Goal: Find specific page/section: Find specific page/section

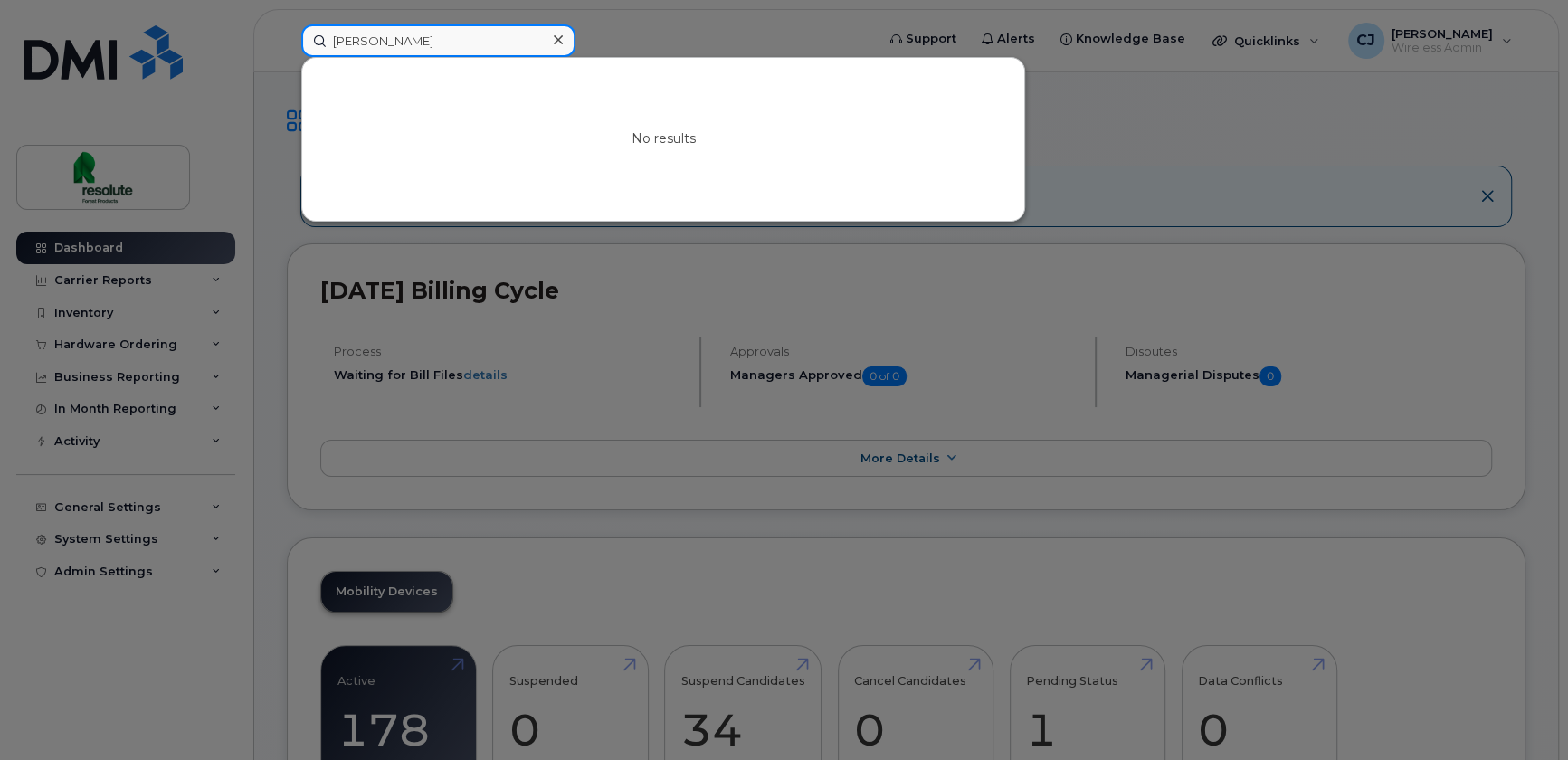
click at [489, 36] on input "[PERSON_NAME]" at bounding box center [438, 40] width 274 height 32
paste input "Tsanga"
click at [438, 36] on input "Tsanga" at bounding box center [438, 40] width 274 height 32
paste input "Gauthier"
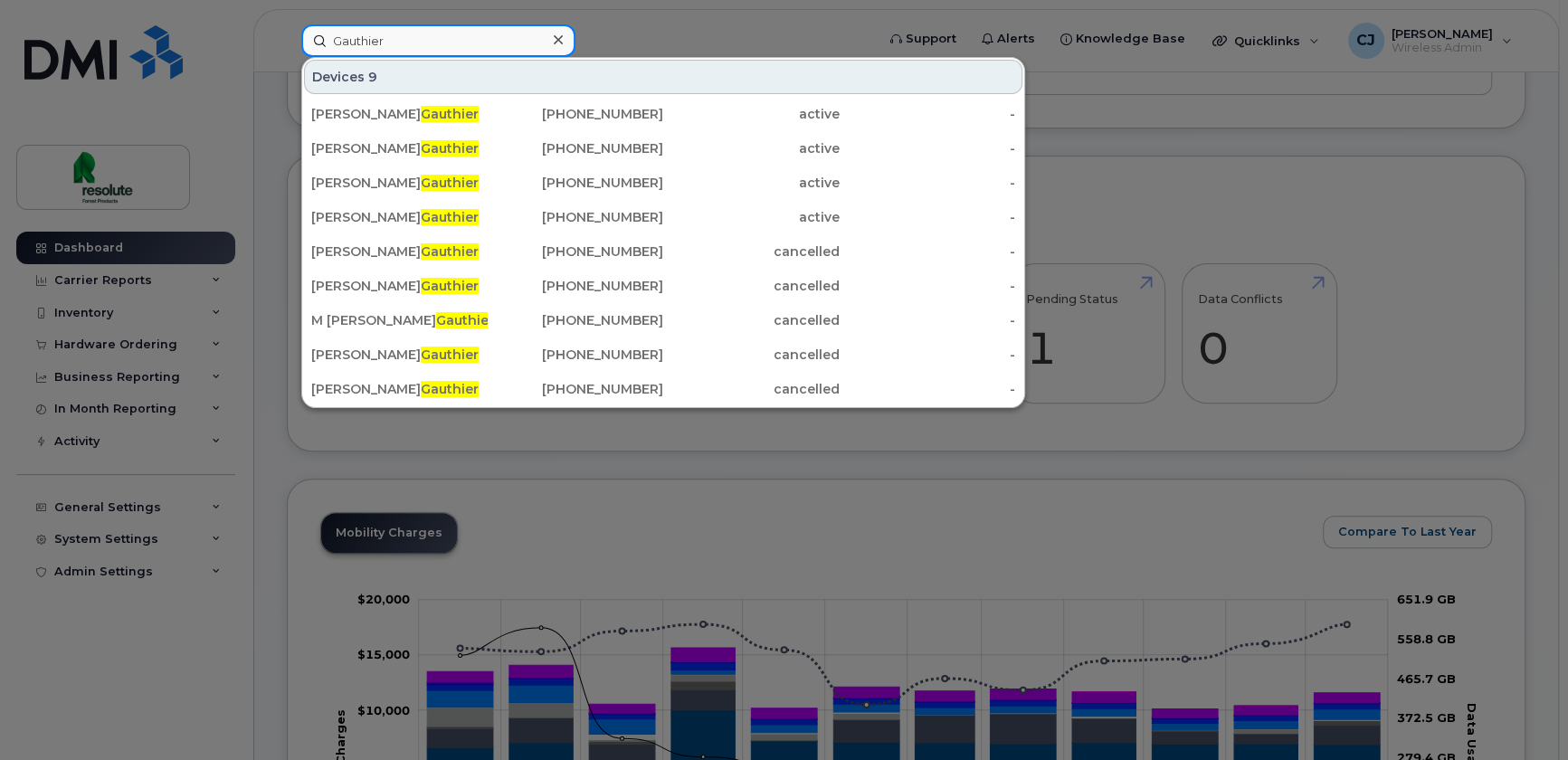
scroll to position [411, 0]
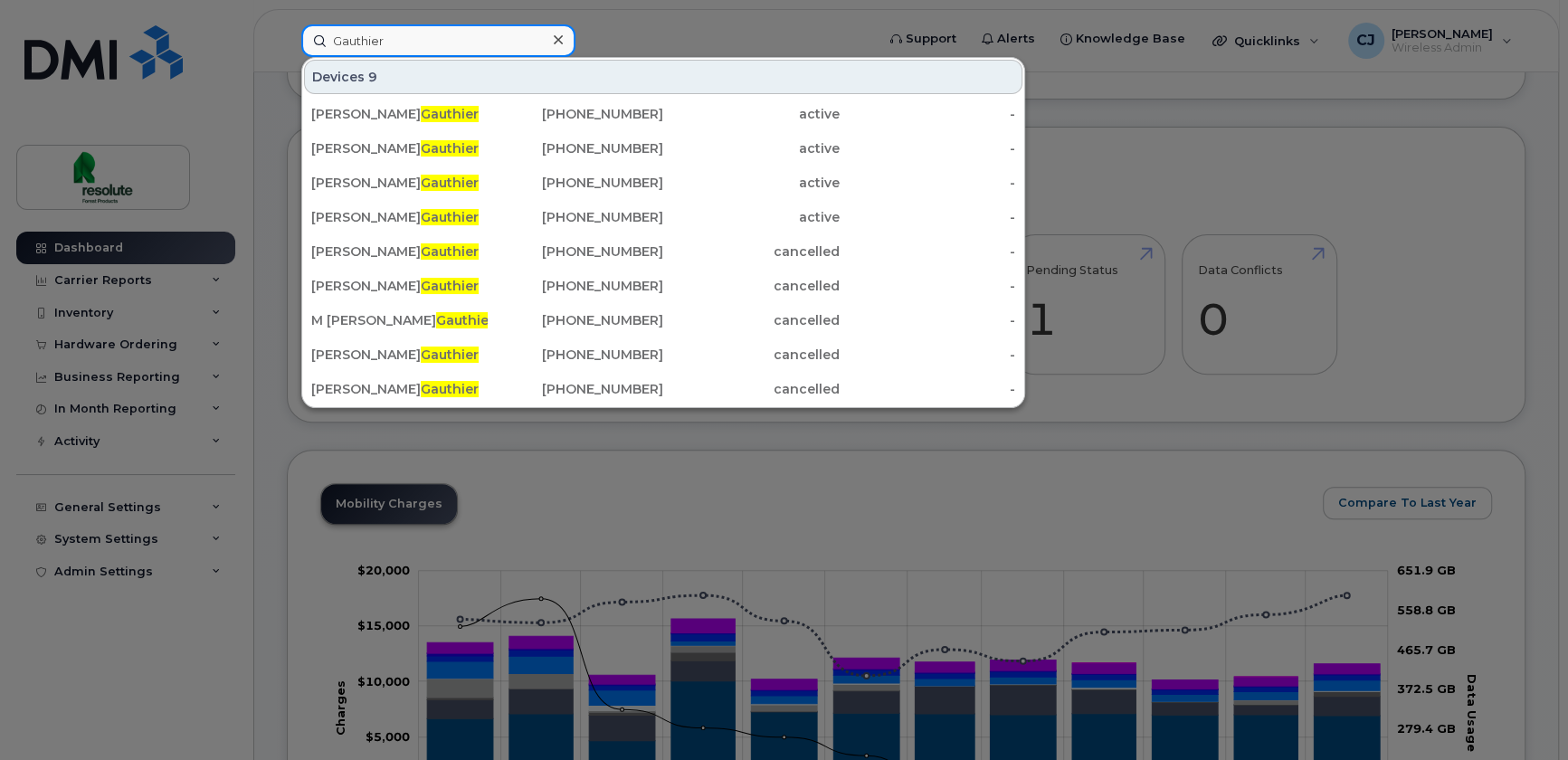
click at [400, 46] on input "Gauthier" at bounding box center [438, 40] width 274 height 32
paste input "[PERSON_NAME]"
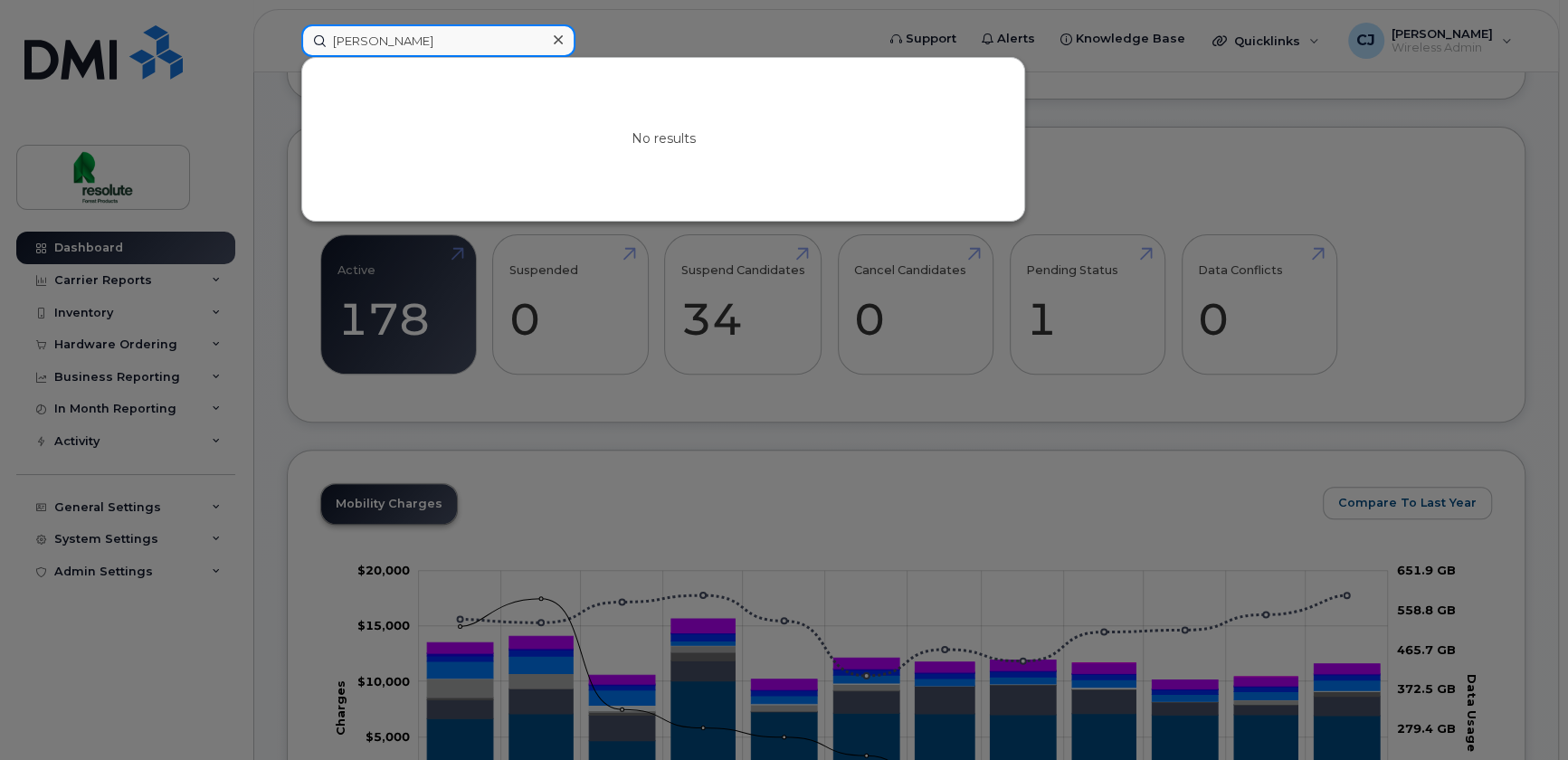
click at [428, 40] on input "[PERSON_NAME]" at bounding box center [438, 40] width 274 height 32
paste input "rcoux"
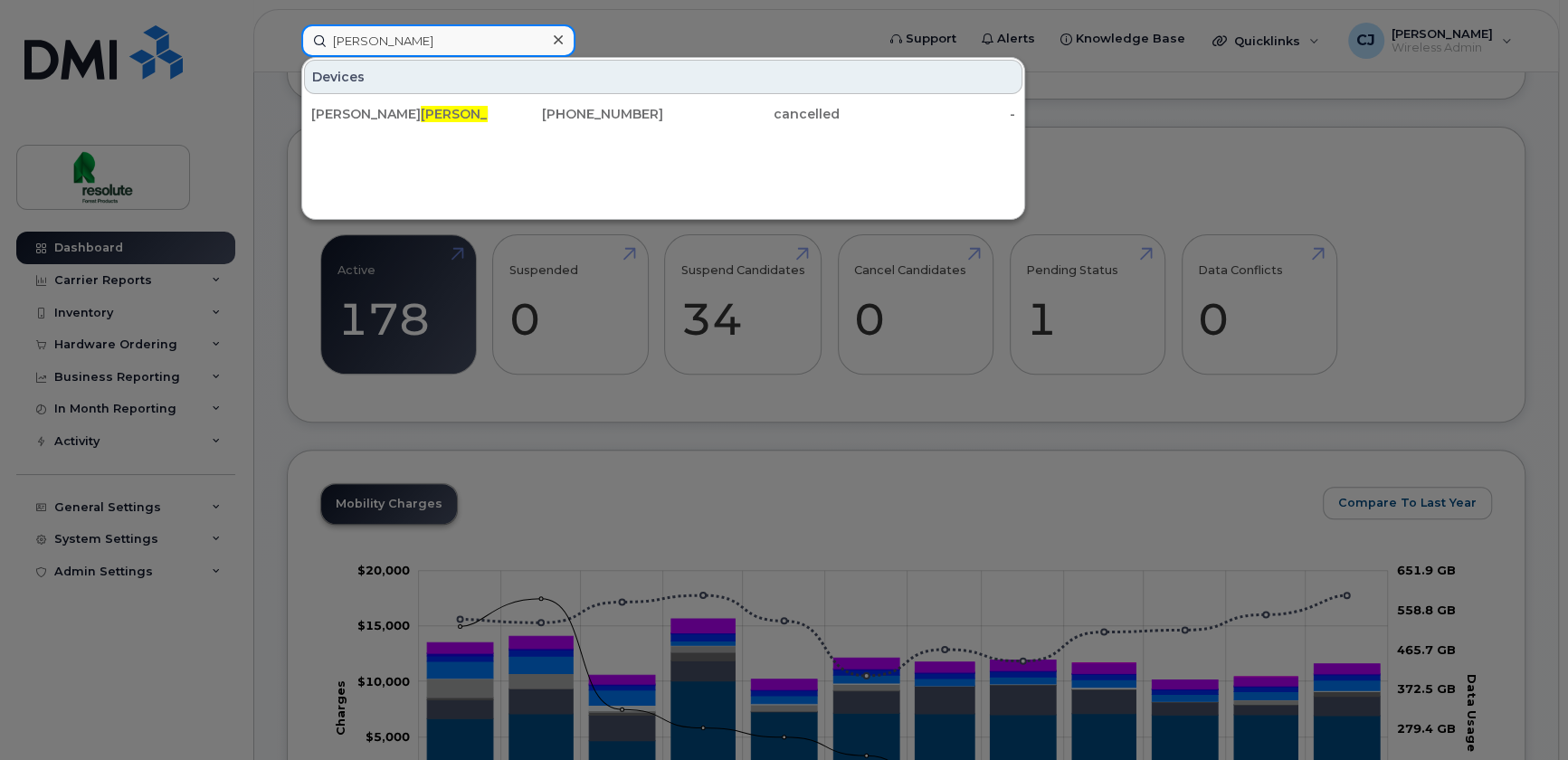
click at [511, 30] on input "[PERSON_NAME]" at bounding box center [438, 40] width 274 height 32
paste input "Rose"
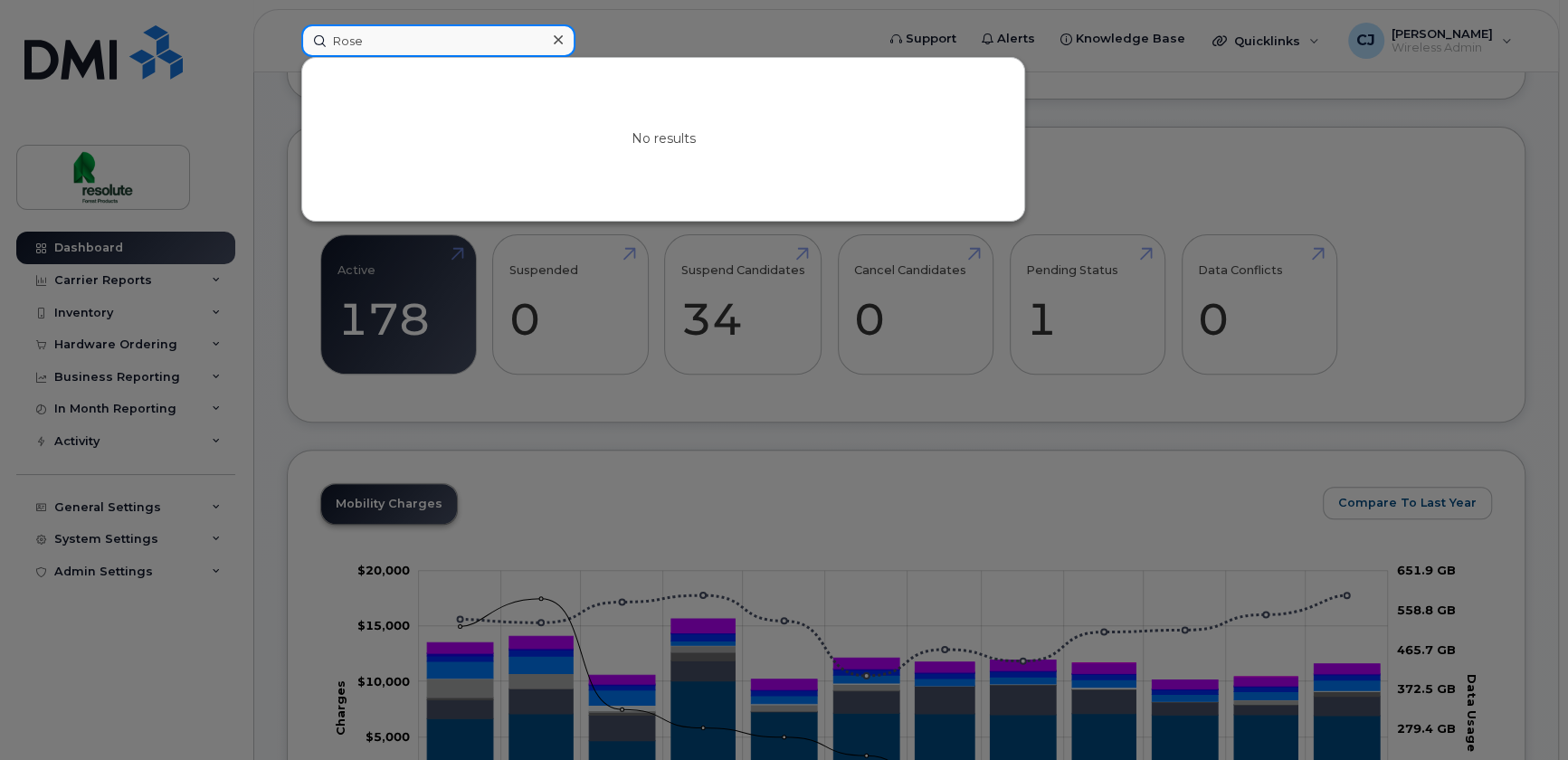
click at [490, 43] on input "Rose" at bounding box center [438, 40] width 274 height 32
paste input "Larouch"
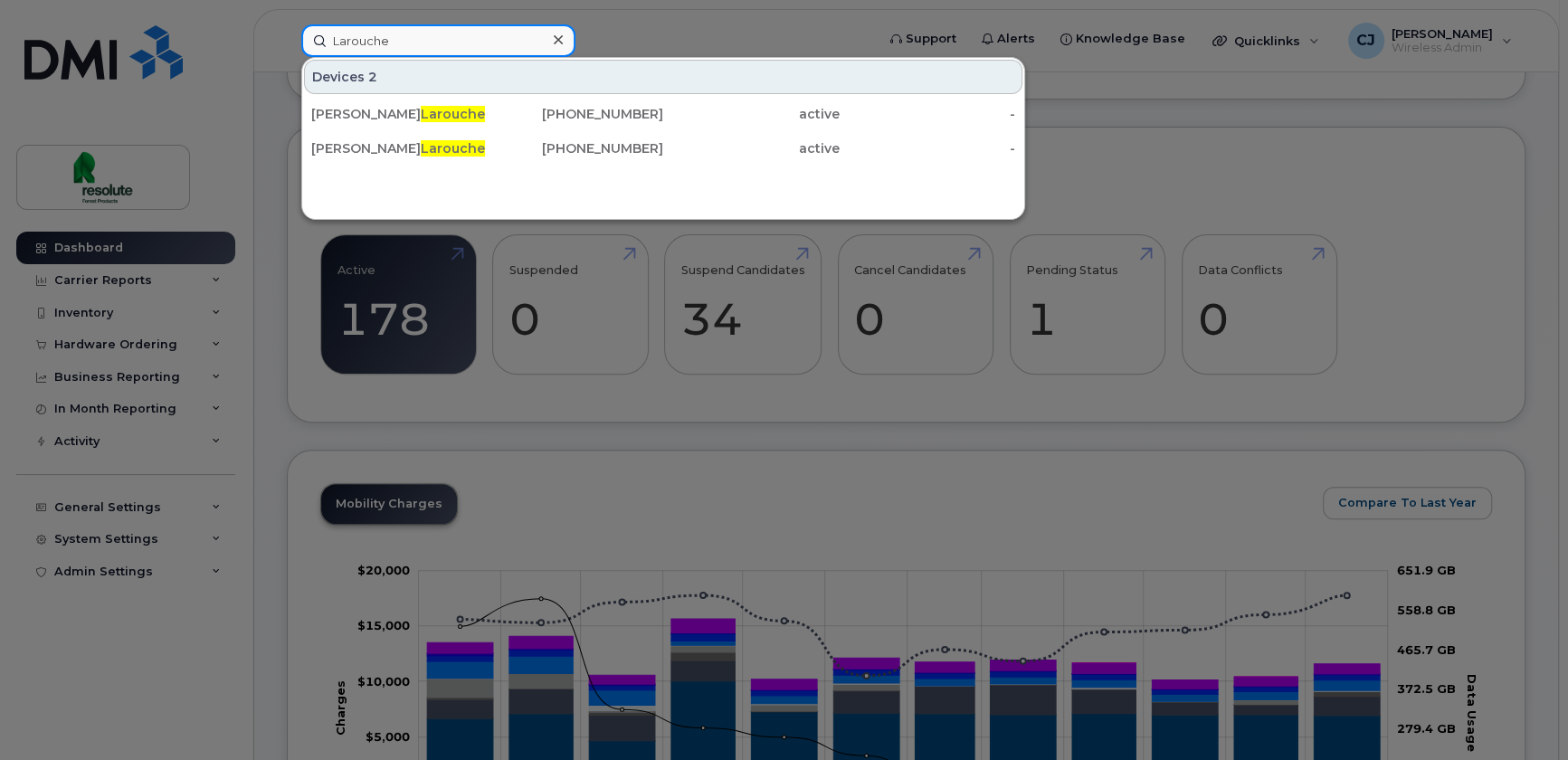
click at [429, 40] on input "Larouche" at bounding box center [438, 40] width 274 height 32
paste input "[PERSON_NAME]"
click at [412, 27] on input "[PERSON_NAME]" at bounding box center [438, 40] width 274 height 32
drag, startPoint x: 405, startPoint y: 36, endPoint x: -335, endPoint y: 47, distance: 740.1
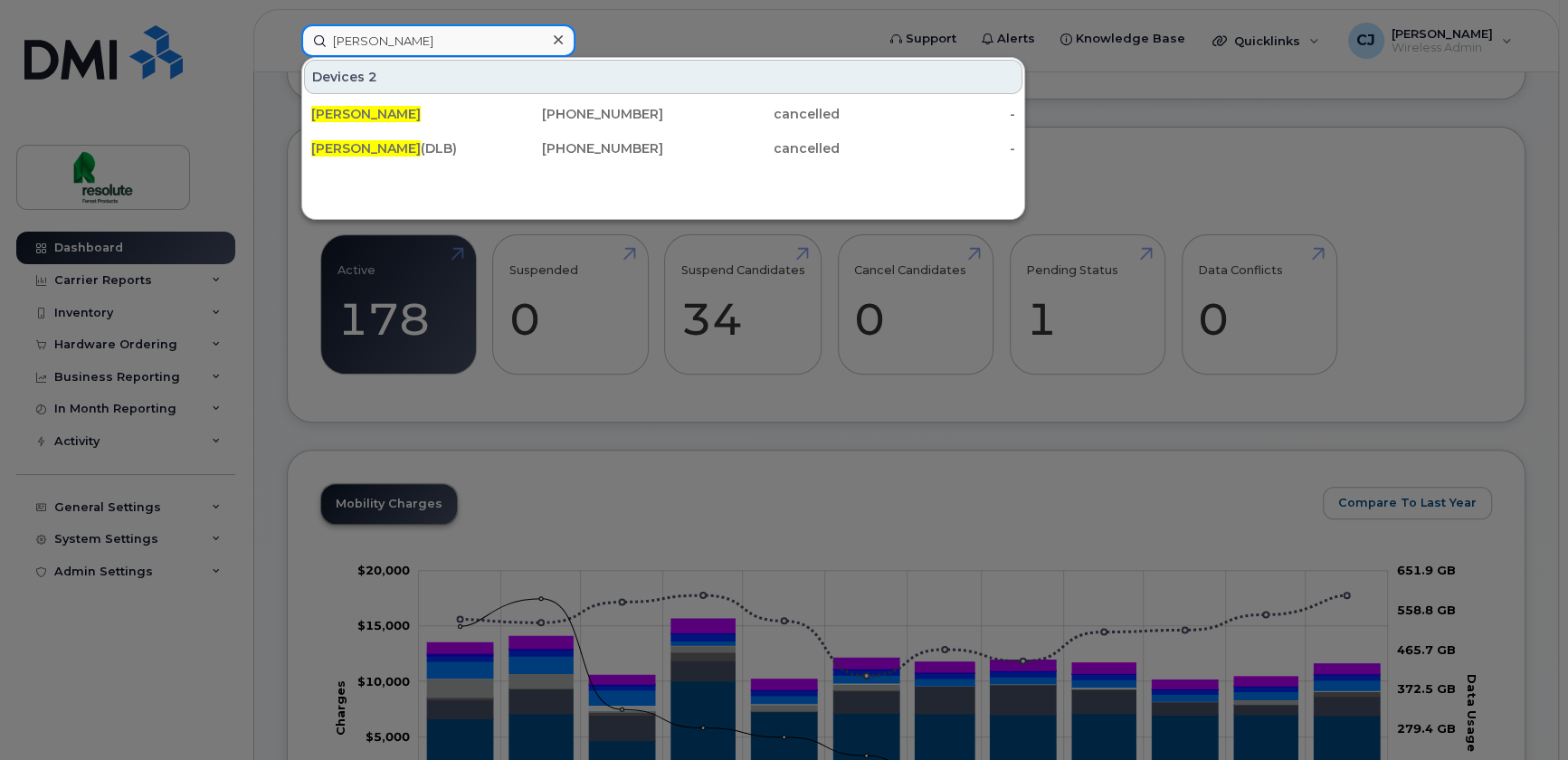
type input "[PERSON_NAME]"
